Goal: Task Accomplishment & Management: Use online tool/utility

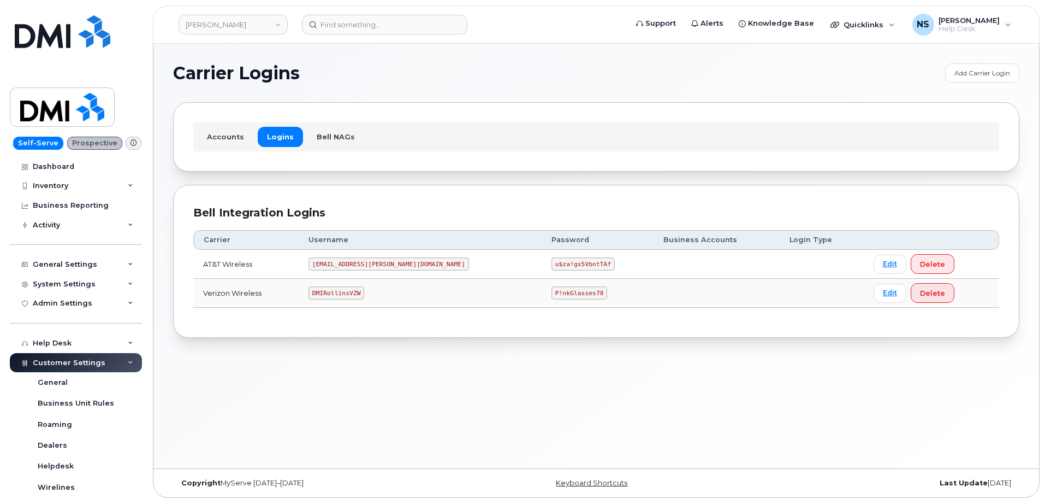
click at [355, 290] on code "DMIRollinsVZW" at bounding box center [337, 292] width 56 height 13
click at [354, 291] on code "DMIRollinsVZW" at bounding box center [337, 292] width 56 height 13
copy code "DMIRollinsVZW"
click at [542, 303] on td "P!nkGlasses78" at bounding box center [598, 293] width 112 height 29
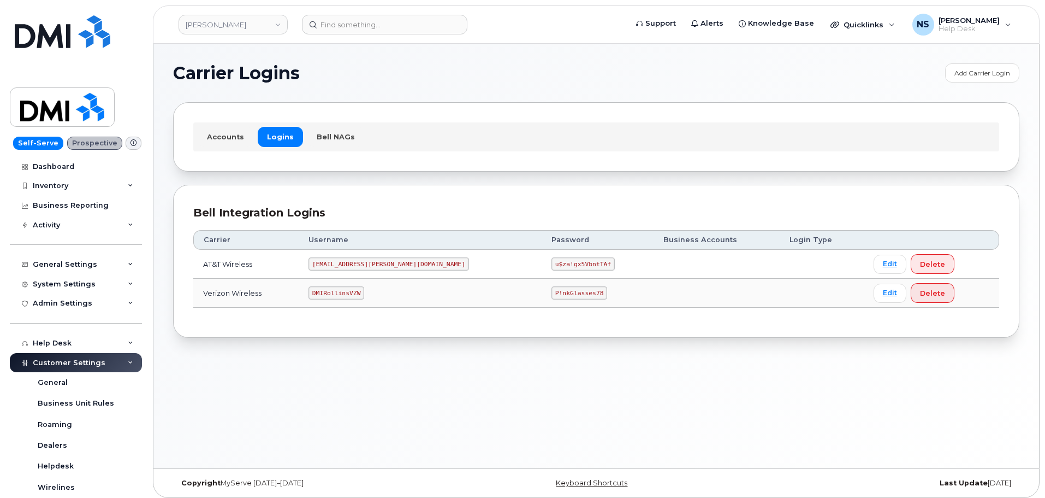
click at [552, 295] on code "P!nkGlasses78" at bounding box center [580, 292] width 56 height 13
click at [552, 294] on code "P!nkGlasses78" at bounding box center [580, 292] width 56 height 13
copy code "P!nkGlasses78"
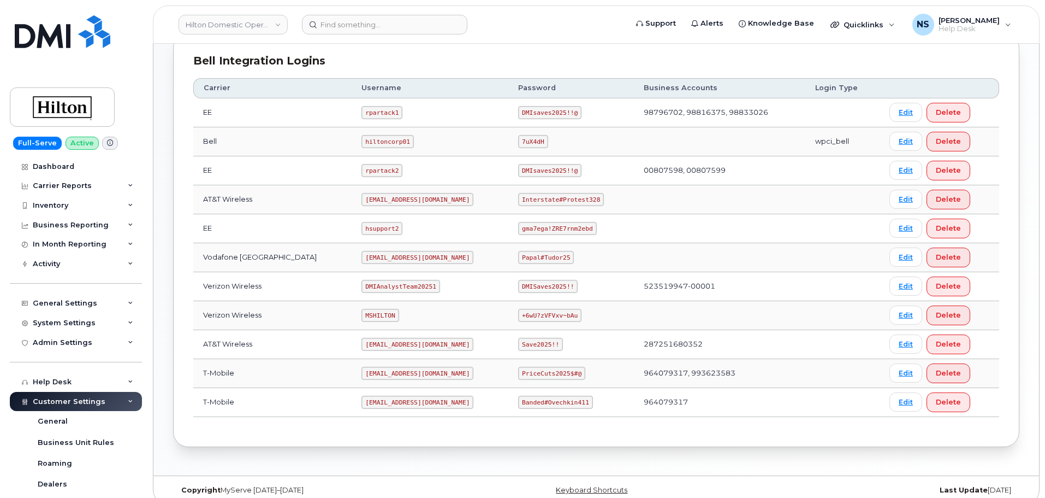
scroll to position [273, 0]
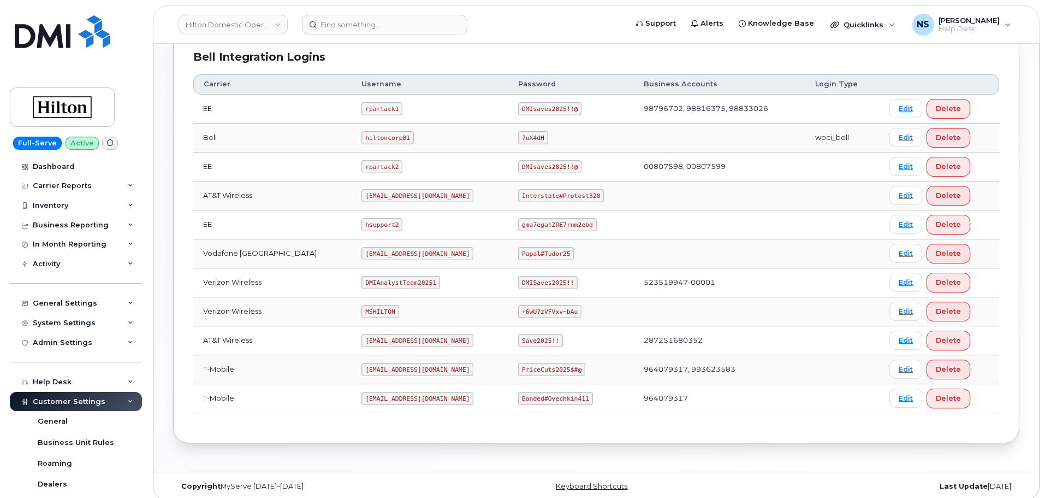
click at [394, 191] on code "[EMAIL_ADDRESS][DOMAIN_NAME]" at bounding box center [418, 195] width 112 height 13
click at [394, 190] on code "[EMAIL_ADDRESS][DOMAIN_NAME]" at bounding box center [418, 195] width 112 height 13
copy code "[EMAIL_ADDRESS][DOMAIN_NAME]"
click at [549, 193] on code "Interstate#Protest328" at bounding box center [561, 195] width 86 height 13
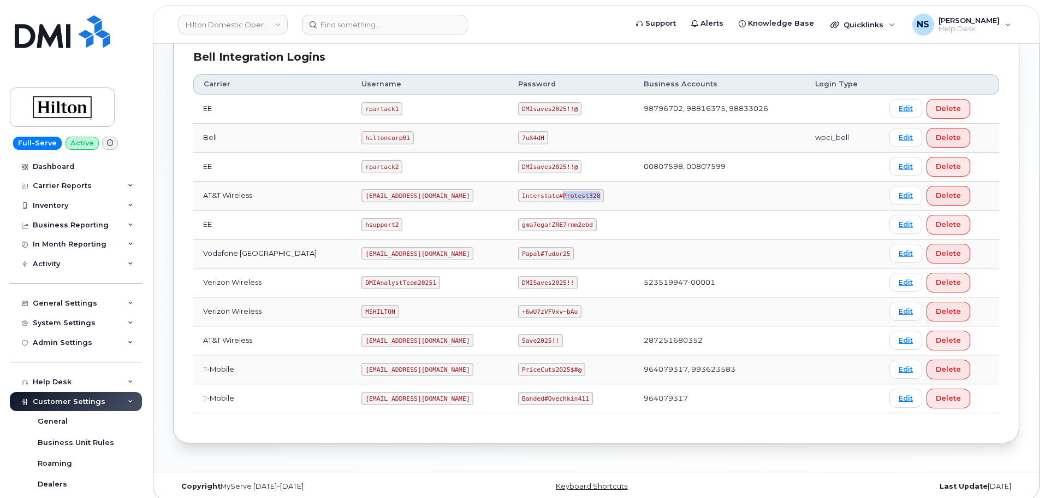
click at [549, 193] on code "Interstate#Protest328" at bounding box center [561, 195] width 86 height 13
copy code "Interstate#Protest328"
